Goal: Communication & Community: Ask a question

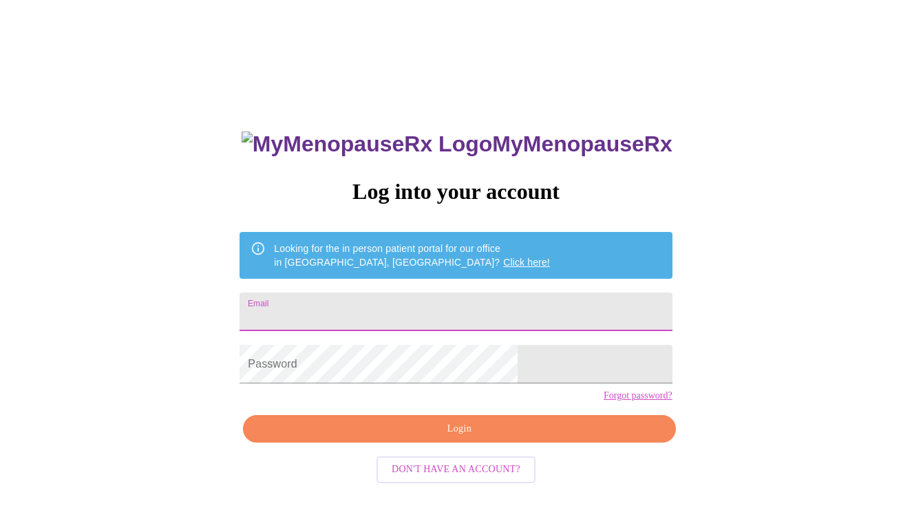
click at [455, 303] on input "Email" at bounding box center [456, 312] width 432 height 39
type input "[EMAIL_ADDRESS][DOMAIN_NAME]"
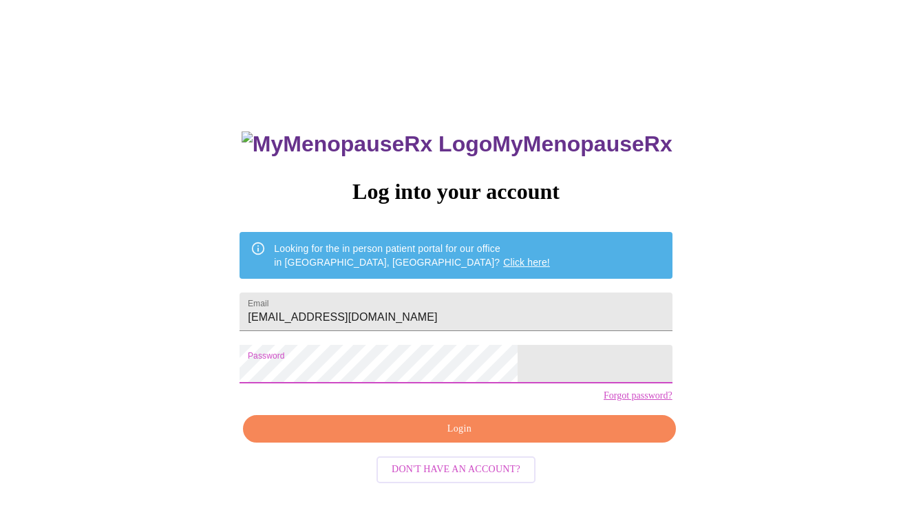
click at [477, 438] on span "Login" at bounding box center [459, 429] width 401 height 17
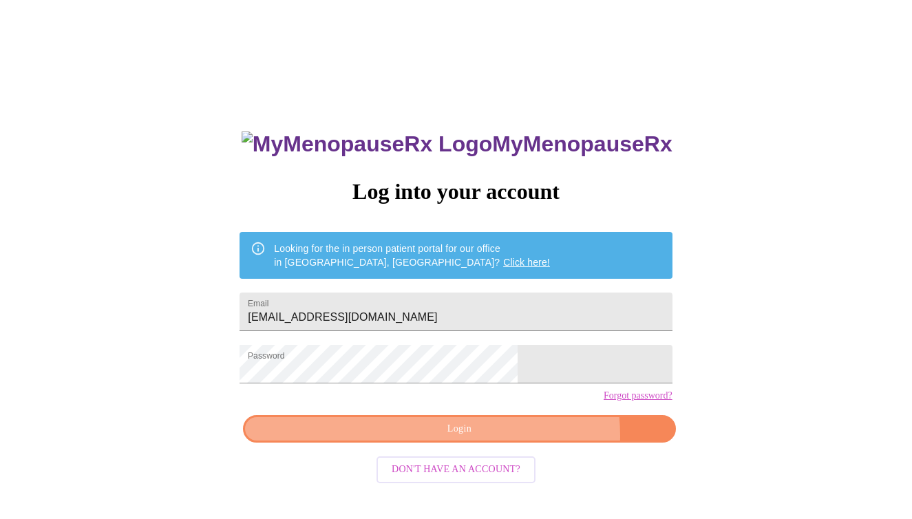
click at [508, 438] on span "Login" at bounding box center [459, 429] width 401 height 17
click at [479, 438] on span "Login" at bounding box center [459, 429] width 401 height 17
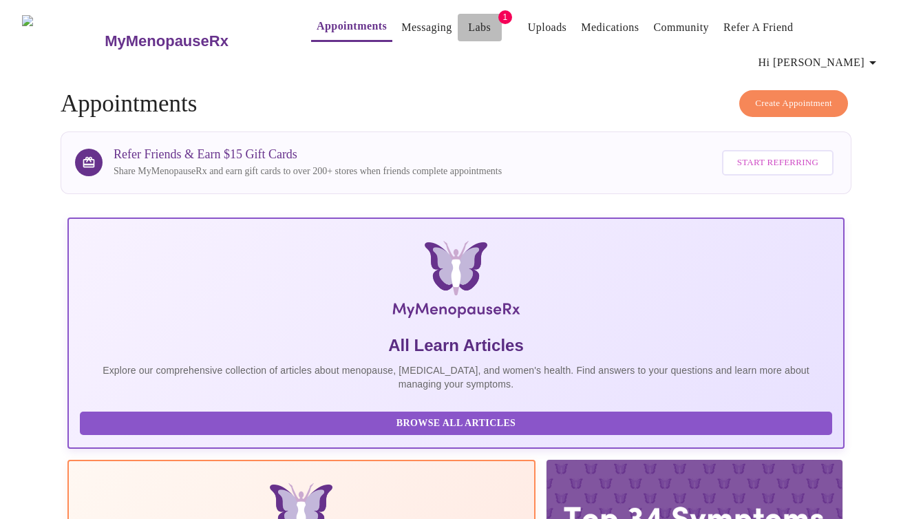
click at [468, 24] on link "Labs" at bounding box center [479, 27] width 23 height 19
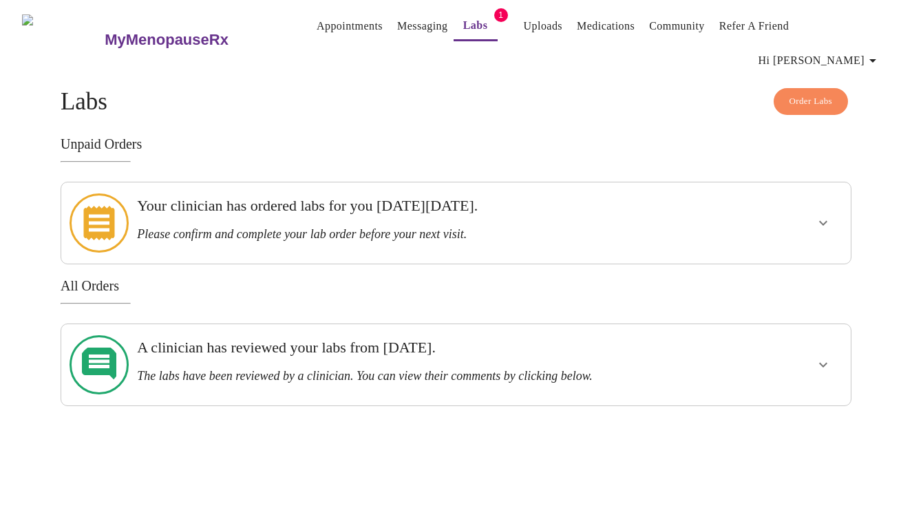
click at [825, 215] on icon "show more" at bounding box center [823, 223] width 17 height 17
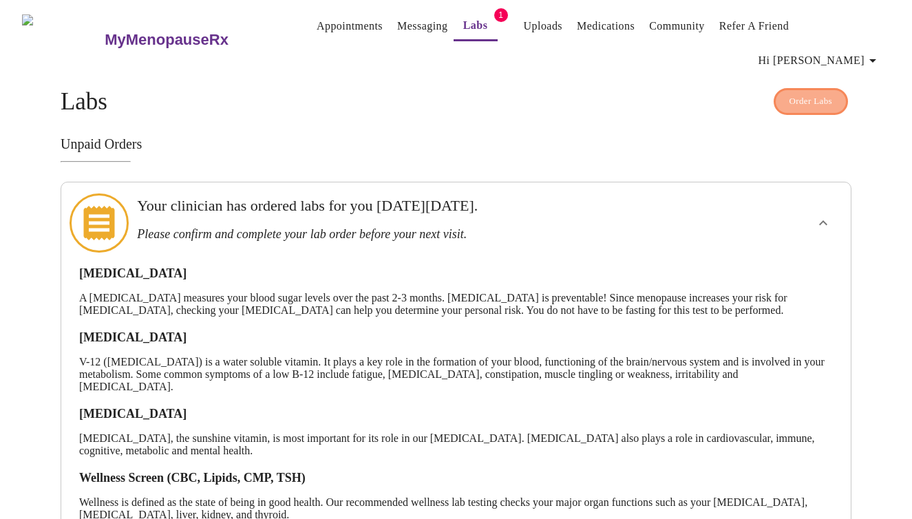
click at [823, 94] on span "Order Labs" at bounding box center [811, 102] width 43 height 16
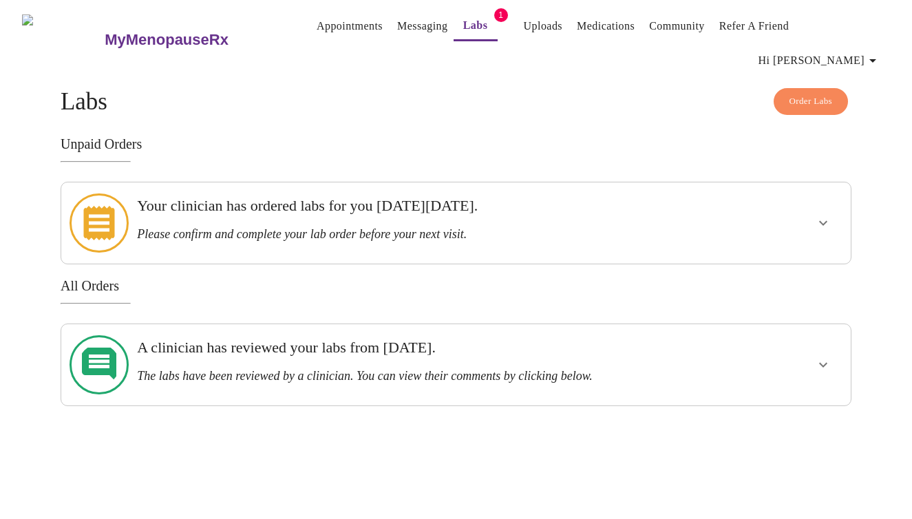
click at [821, 215] on icon "show more" at bounding box center [823, 223] width 17 height 17
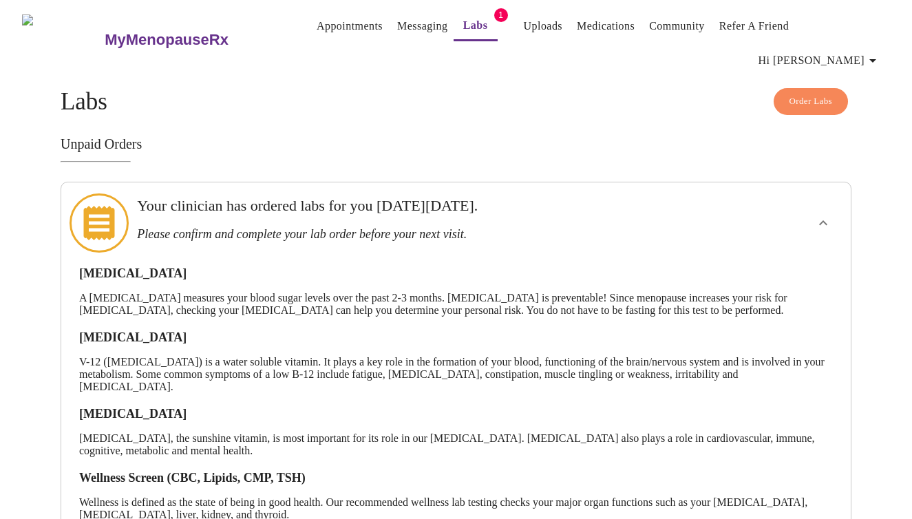
click at [397, 21] on link "Messaging" at bounding box center [422, 26] width 50 height 19
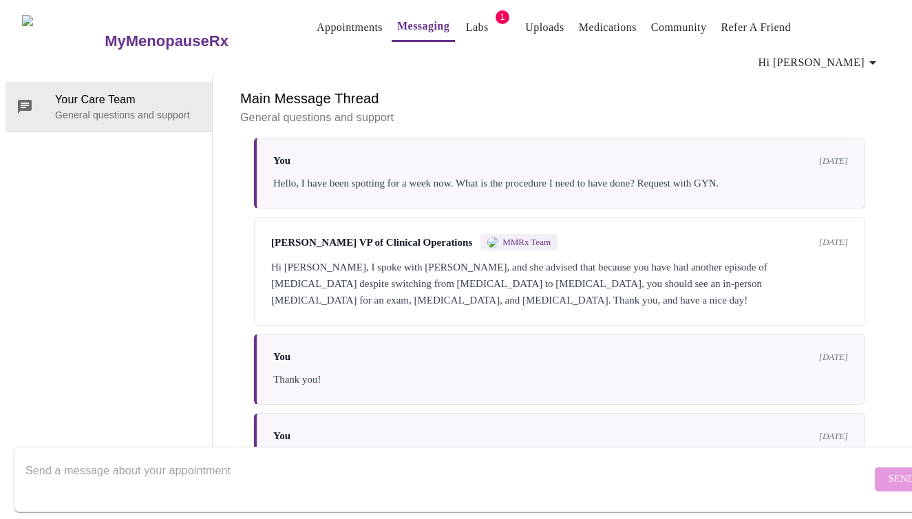
click at [869, 54] on icon "button" at bounding box center [873, 62] width 17 height 17
click at [450, 26] on div at bounding box center [456, 259] width 912 height 519
click at [466, 35] on link "Labs" at bounding box center [477, 27] width 23 height 19
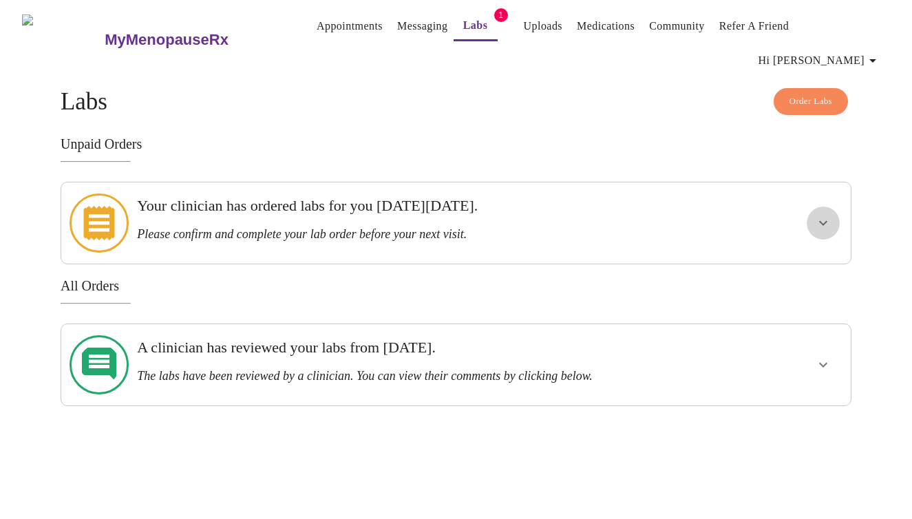
click at [821, 215] on icon "show more" at bounding box center [823, 223] width 17 height 17
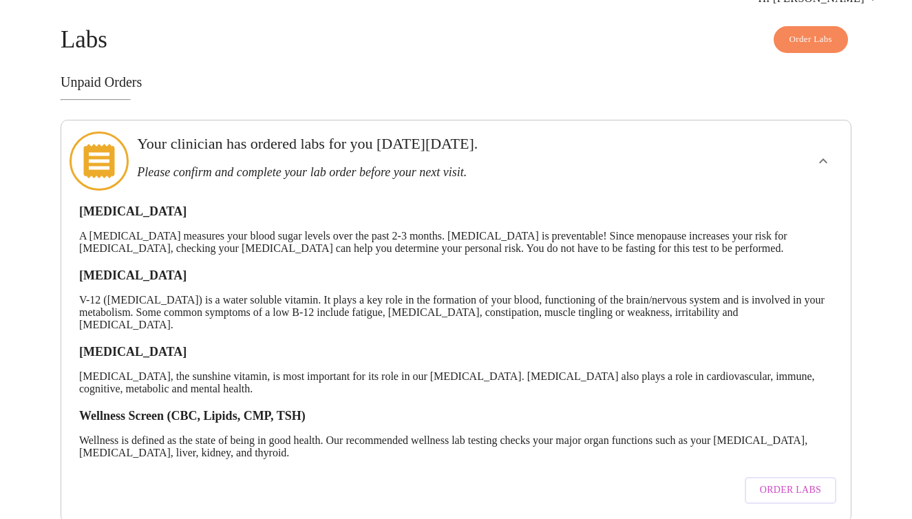
scroll to position [67, 0]
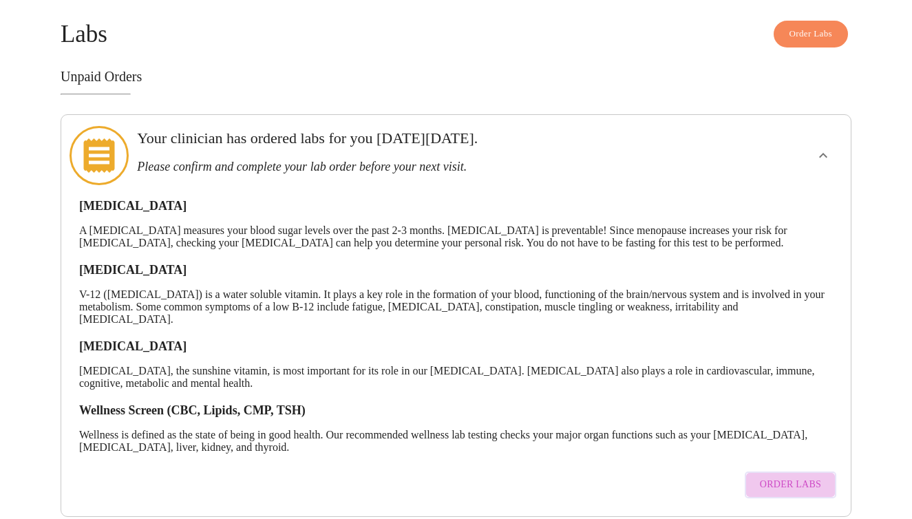
click at [814, 476] on span "Order Labs" at bounding box center [790, 484] width 61 height 17
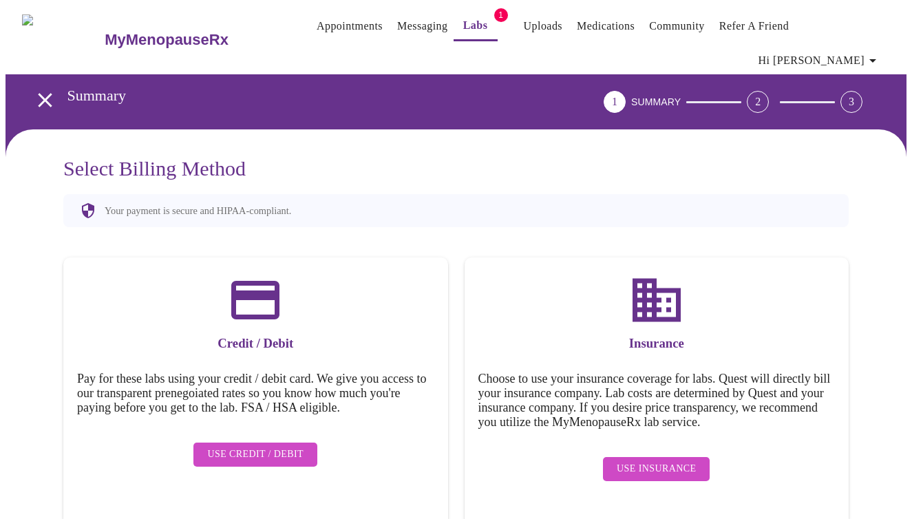
click at [38, 93] on icon "open drawer" at bounding box center [45, 100] width 14 height 14
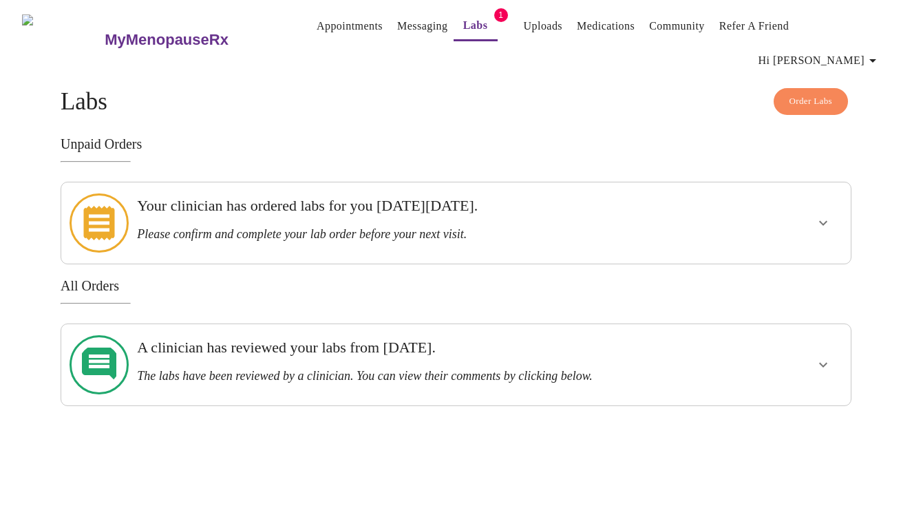
click at [173, 227] on h3 "Please confirm and complete your lab order before your next visit." at bounding box center [418, 234] width 562 height 14
click at [820, 221] on icon "show more" at bounding box center [823, 223] width 8 height 5
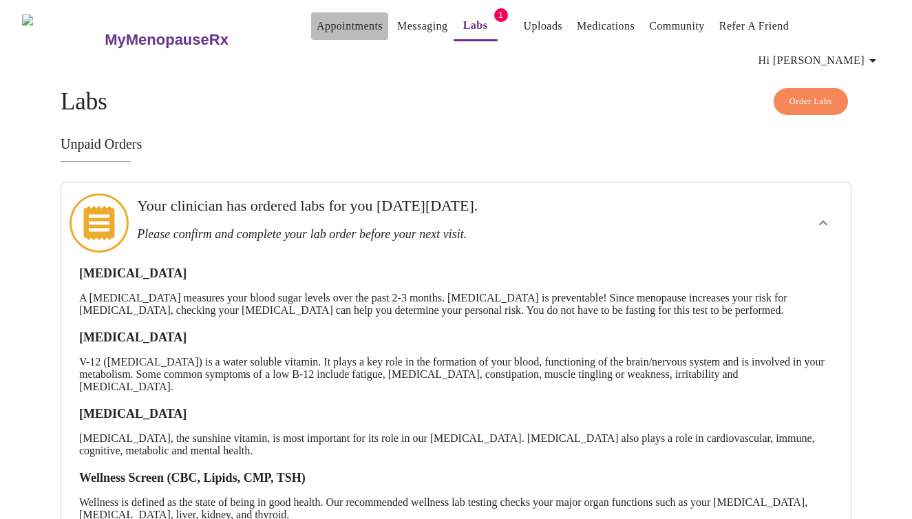
click at [333, 32] on link "Appointments" at bounding box center [350, 26] width 66 height 19
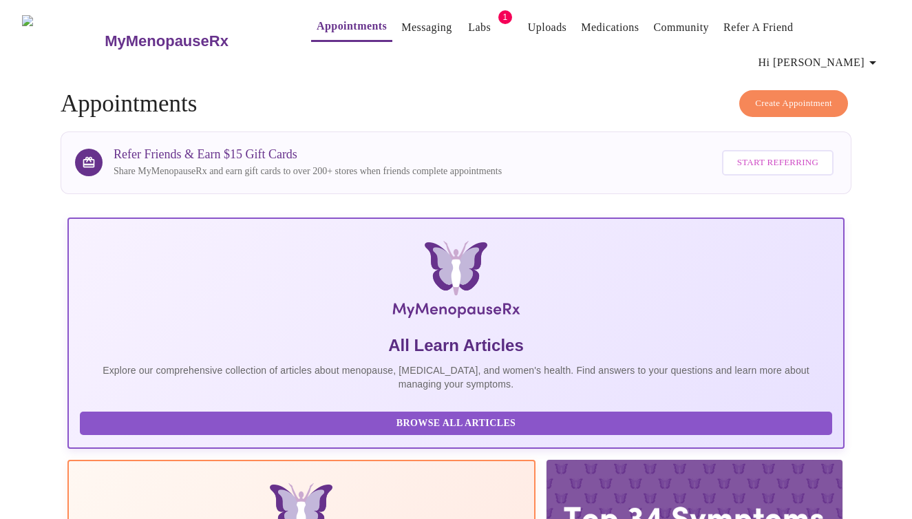
click at [401, 36] on link "Messaging" at bounding box center [426, 27] width 50 height 19
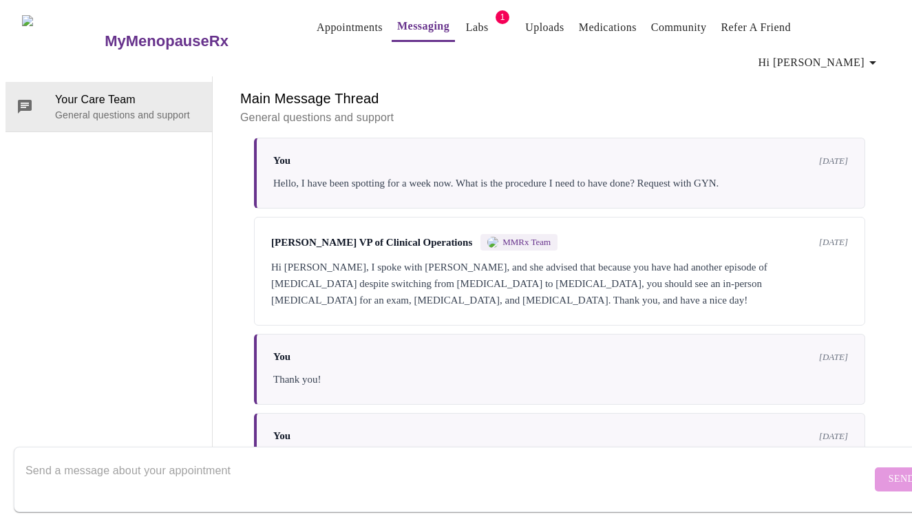
scroll to position [1309, 0]
click at [328, 457] on textarea "Send a message about your appointment" at bounding box center [448, 479] width 846 height 44
click at [224, 457] on textarea "Send a message about your appointment" at bounding box center [448, 479] width 846 height 44
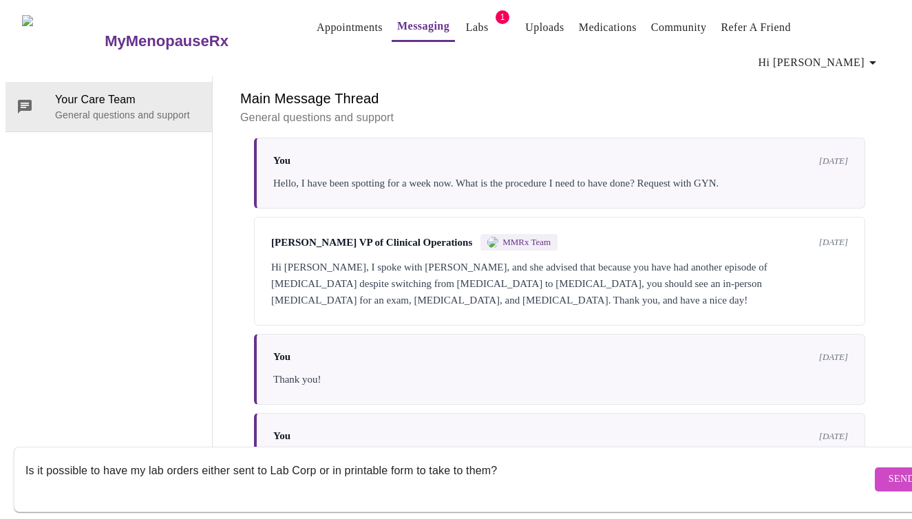
type textarea "Is it possible to have my lab orders either sent to Lab Corp or in printable fo…"
click at [889, 471] on span "Send" at bounding box center [902, 479] width 26 height 17
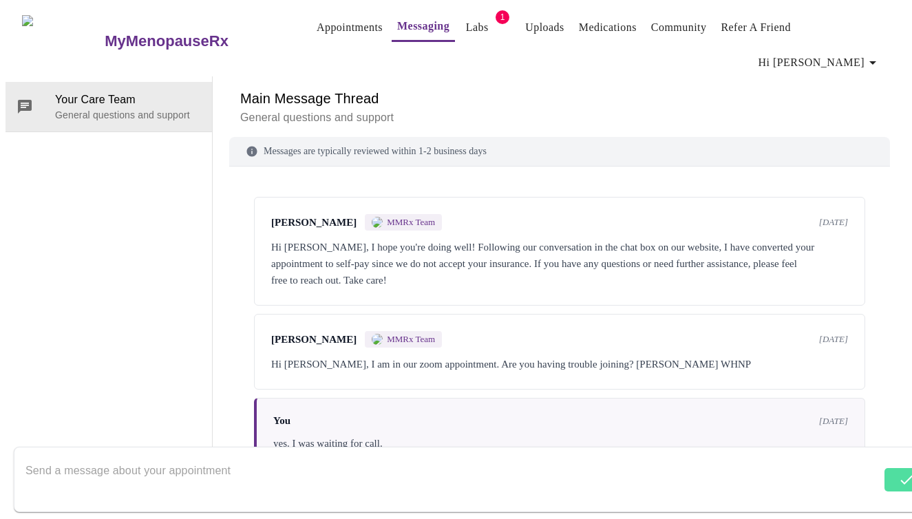
scroll to position [0, 0]
click at [466, 19] on link "Labs" at bounding box center [477, 27] width 23 height 19
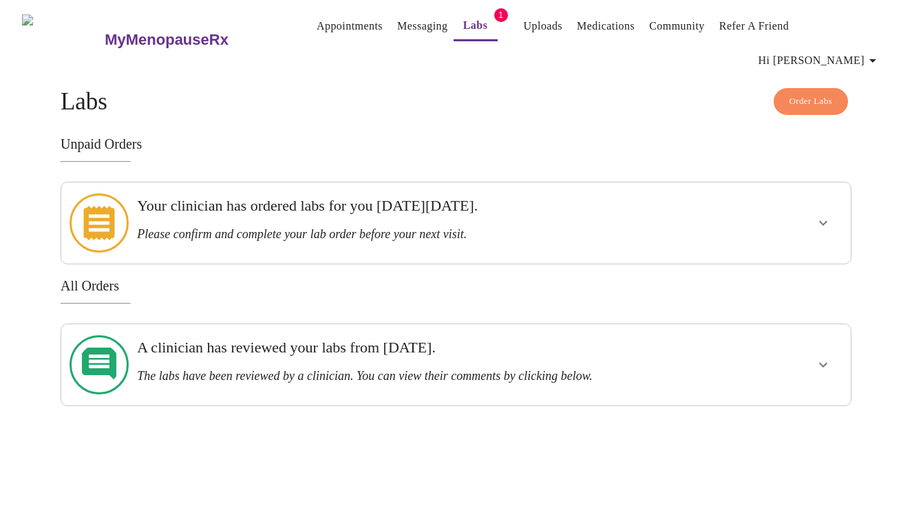
click at [105, 278] on h3 "All Orders" at bounding box center [456, 286] width 791 height 16
click at [100, 206] on icon at bounding box center [99, 223] width 31 height 34
click at [819, 215] on icon "show more" at bounding box center [823, 223] width 17 height 17
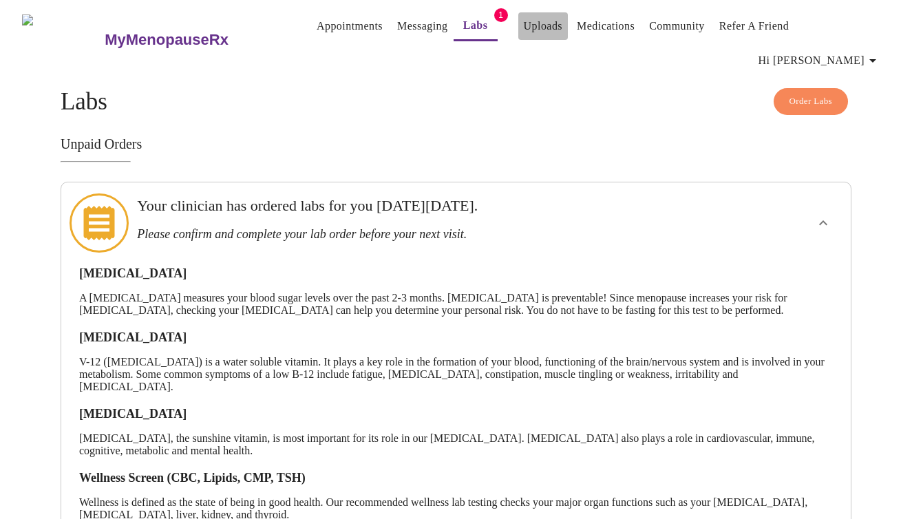
click at [524, 30] on link "Uploads" at bounding box center [543, 26] width 39 height 19
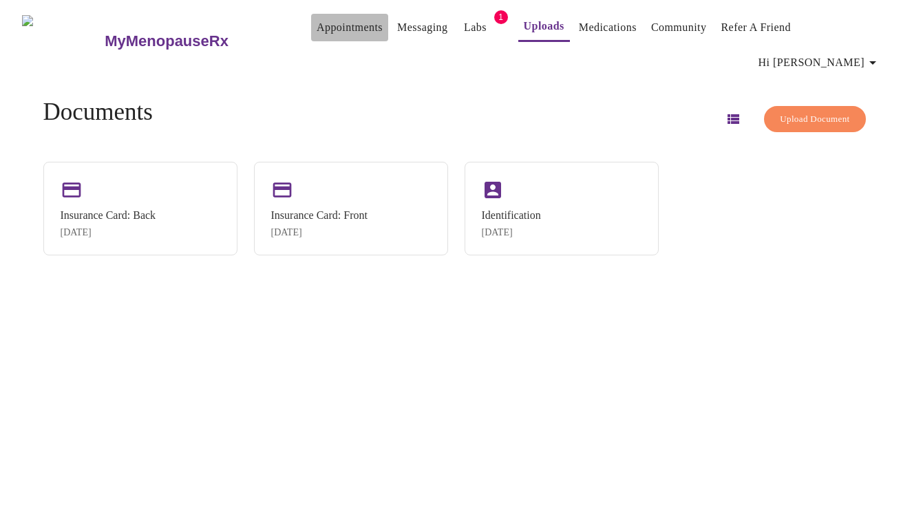
click at [334, 30] on link "Appointments" at bounding box center [350, 27] width 66 height 19
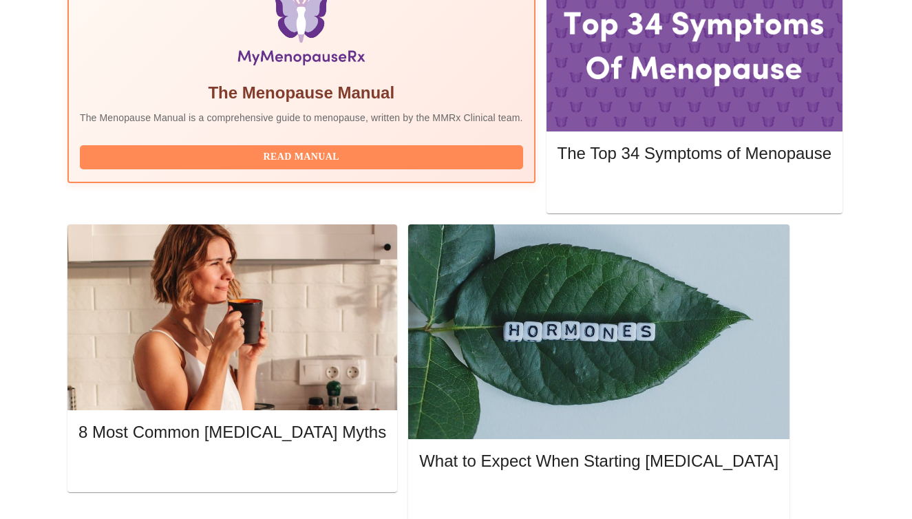
scroll to position [496, 0]
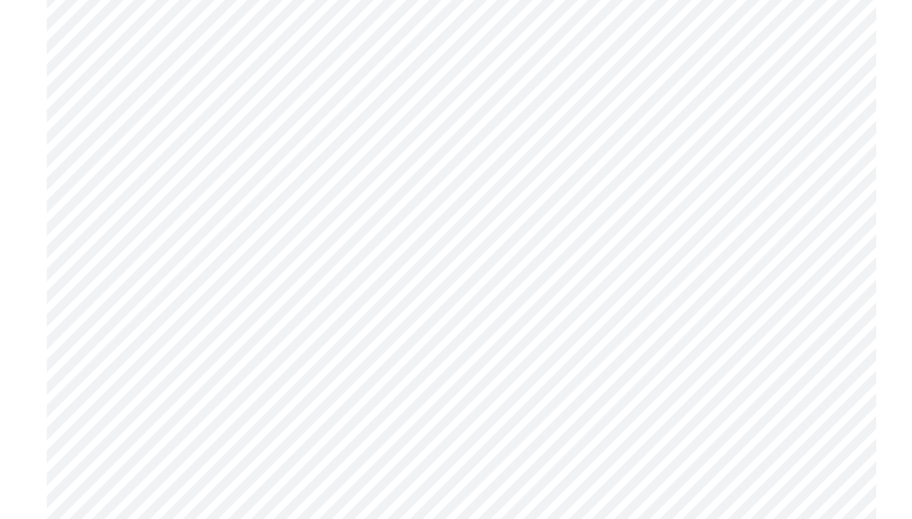
scroll to position [2402, 0]
